Goal: Task Accomplishment & Management: Use online tool/utility

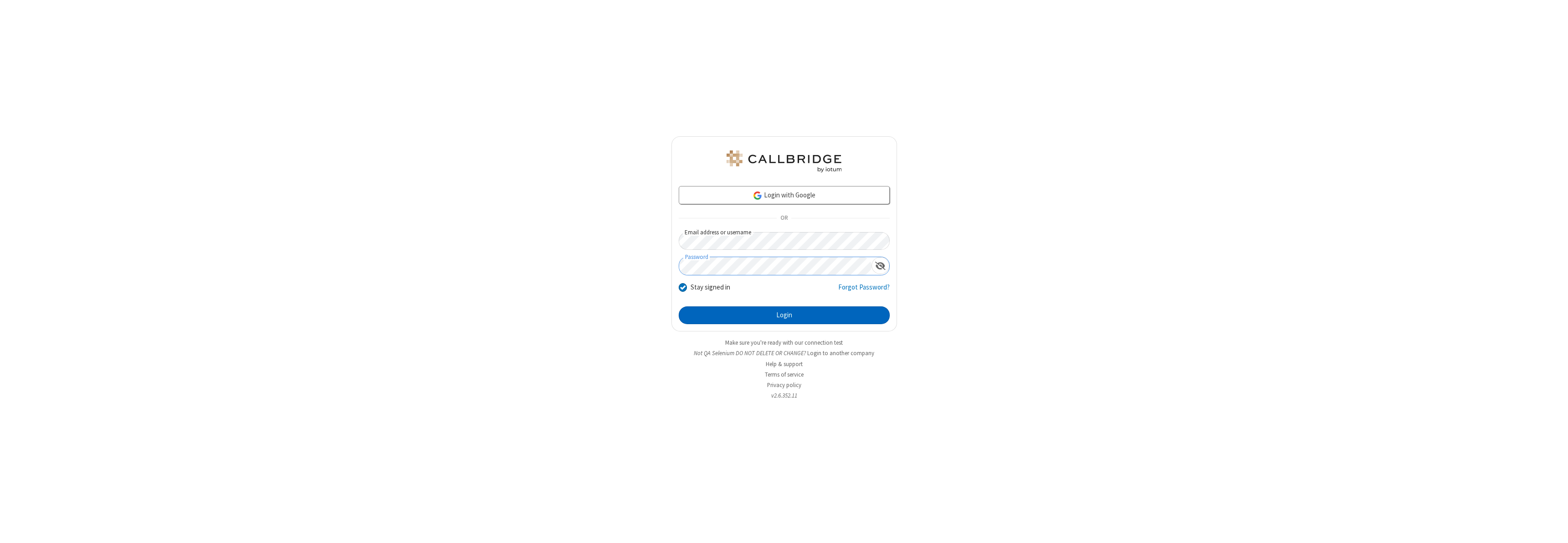
click at [784, 315] on button "Login" at bounding box center [784, 316] width 211 height 18
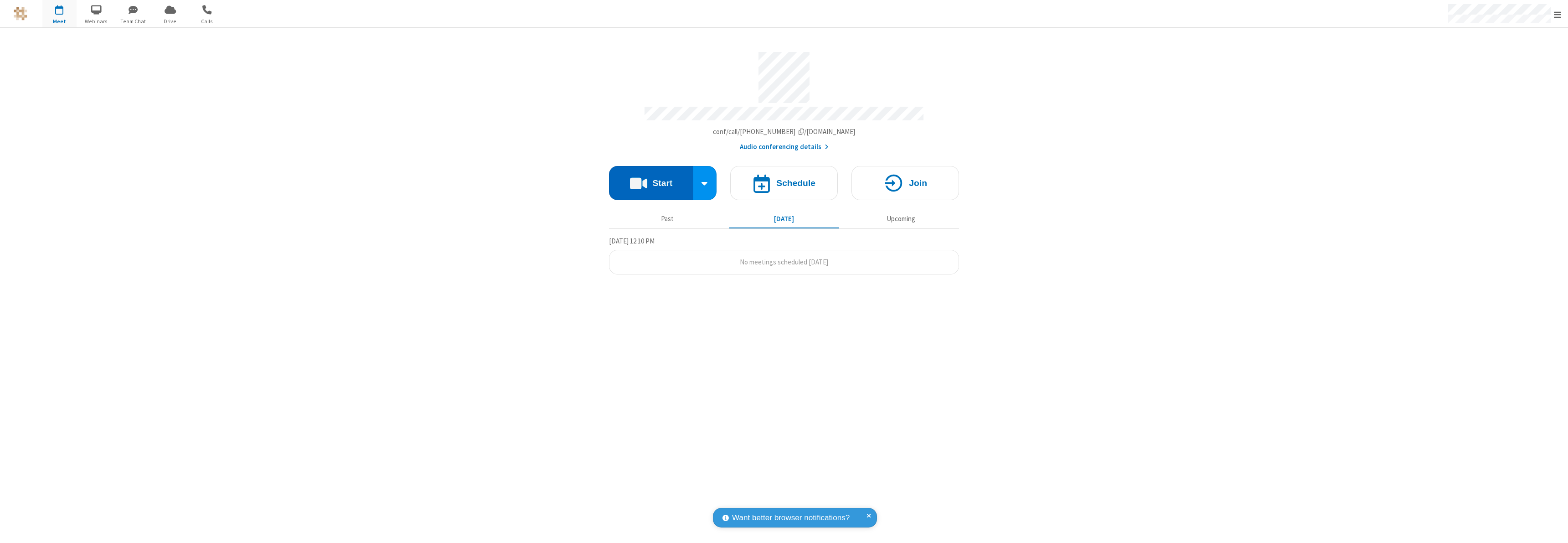
click at [651, 179] on button "Start" at bounding box center [651, 183] width 85 height 34
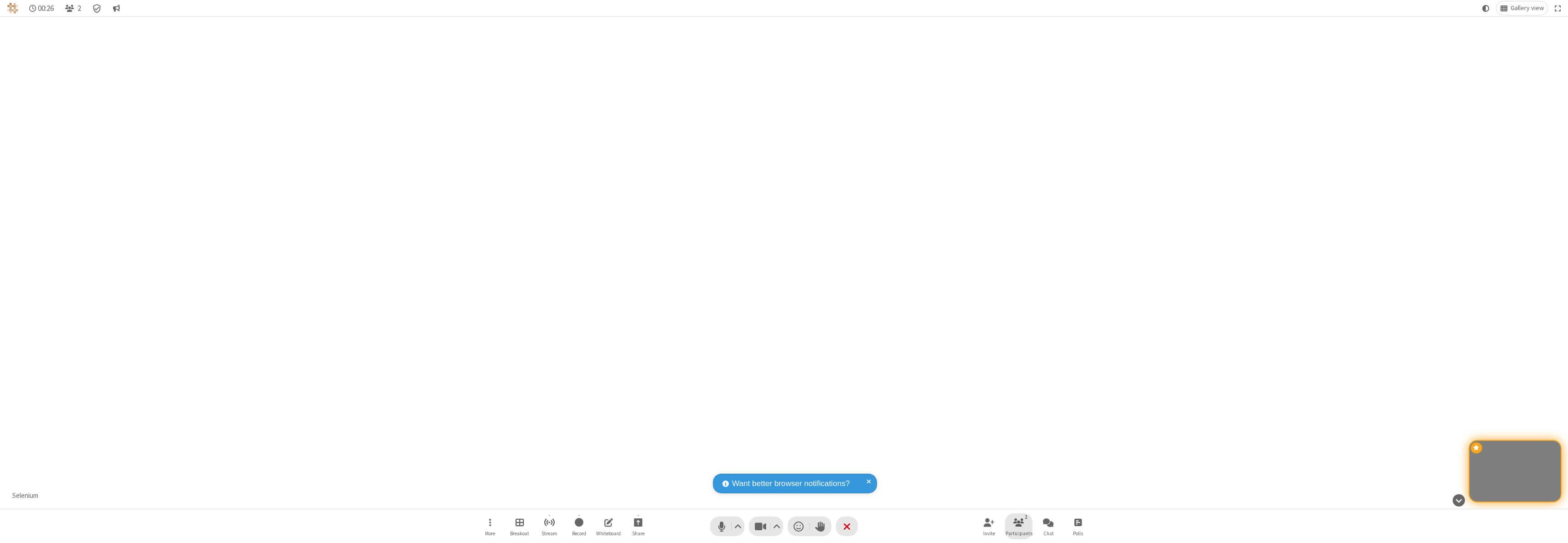
click at [1019, 533] on span "Participants" at bounding box center [1019, 533] width 27 height 5
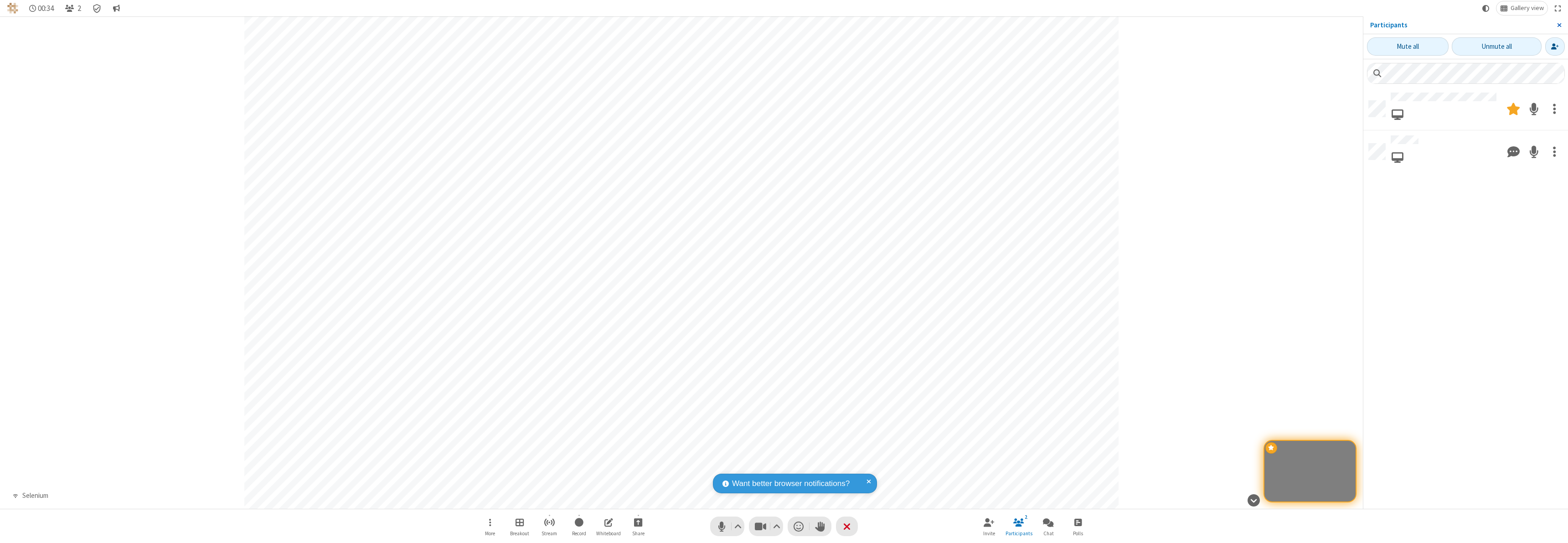
click at [1559, 25] on span "Close sidebar" at bounding box center [1560, 25] width 5 height 7
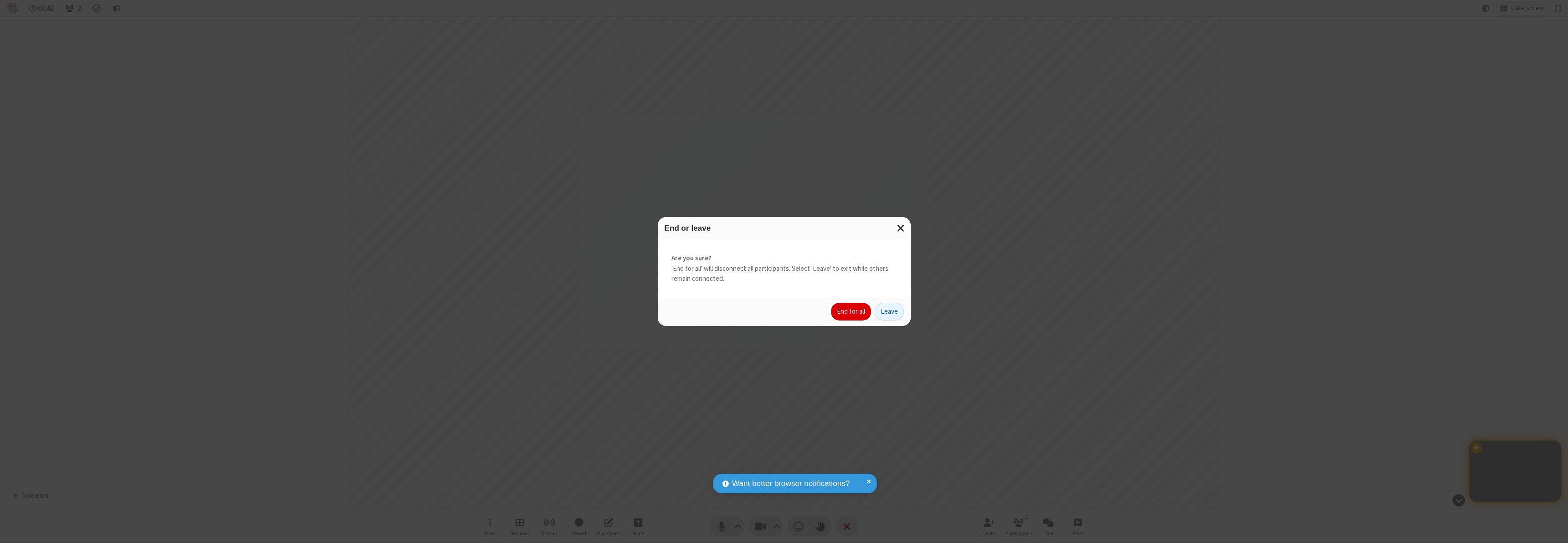
click at [851, 311] on button "End for all" at bounding box center [851, 312] width 40 height 18
